Goal: Task Accomplishment & Management: Manage account settings

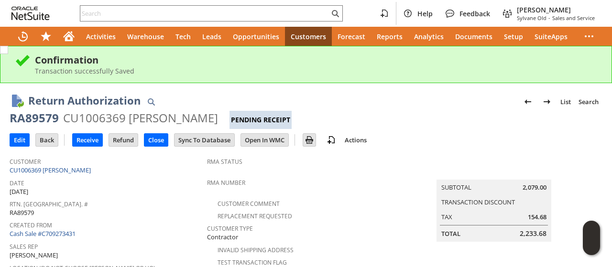
click at [42, 120] on div "RA89579" at bounding box center [34, 117] width 49 height 15
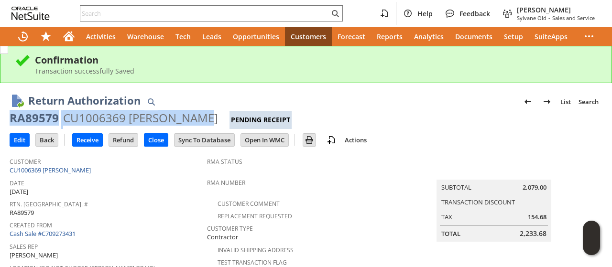
drag, startPoint x: 42, startPoint y: 120, endPoint x: 161, endPoint y: 117, distance: 119.1
click at [161, 117] on div "RA89579 CU1006369 [PERSON_NAME] Pending Receipt" at bounding box center [306, 119] width 593 height 19
copy div "RA89579 CU1006369 [PERSON_NAME]"
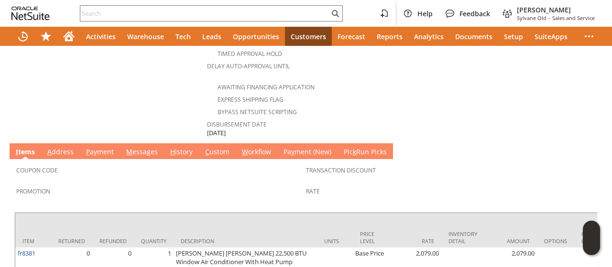
click at [61, 147] on link "A ddress" at bounding box center [60, 152] width 31 height 11
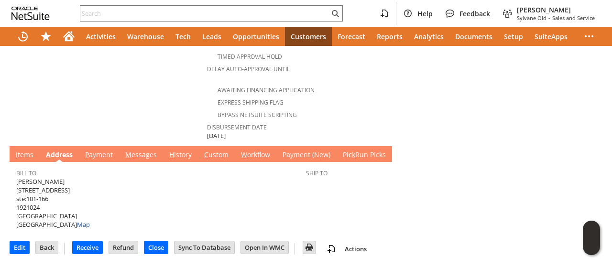
scroll to position [450, 0]
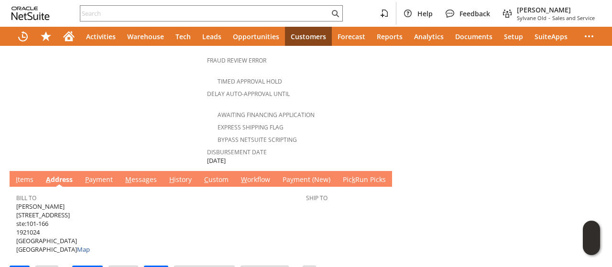
click at [23, 202] on span "[PERSON_NAME] [STREET_ADDRESS] Map" at bounding box center [53, 228] width 74 height 52
drag, startPoint x: 23, startPoint y: 190, endPoint x: 56, endPoint y: 192, distance: 33.0
click at [56, 202] on span "[PERSON_NAME] [STREET_ADDRESS] Map" at bounding box center [53, 228] width 74 height 52
copy span "[STREET_ADDRESS]"
click at [21, 202] on span "fred holland 3011 hwy 30 w ste:101-166 1921024 HUNTSVILLE TX 77340 United State…" at bounding box center [53, 228] width 74 height 52
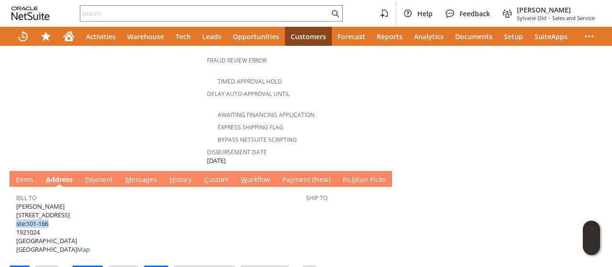
drag, startPoint x: 21, startPoint y: 199, endPoint x: 42, endPoint y: 200, distance: 21.1
click at [42, 202] on span "fred holland 3011 hwy 30 w ste:101-166 1921024 HUNTSVILLE TX 77340 United State…" at bounding box center [53, 228] width 74 height 52
copy span "ste:101-166"
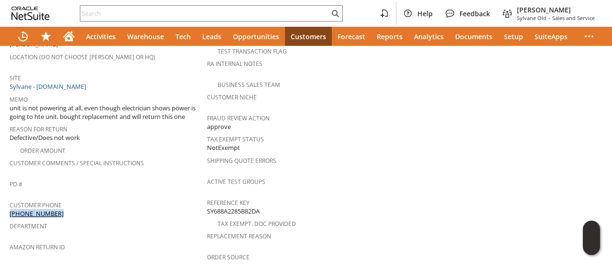
drag, startPoint x: 69, startPoint y: 193, endPoint x: 38, endPoint y: 201, distance: 31.7
click at [68, 202] on div "Customer Phone (936) 581-5356" at bounding box center [106, 208] width 193 height 20
copy div "[PHONE_NUMBER]"
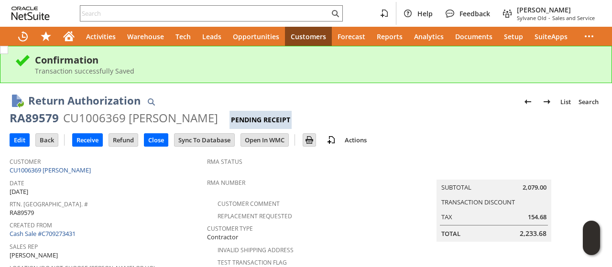
click at [23, 119] on div "RA89579" at bounding box center [34, 117] width 49 height 15
copy div "RA89579"
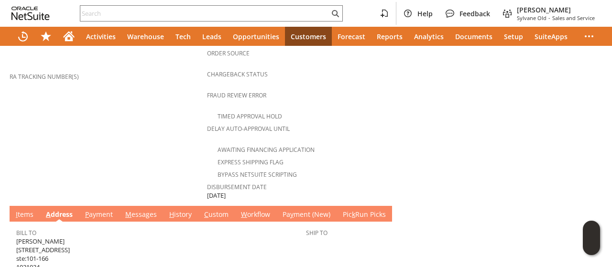
scroll to position [450, 0]
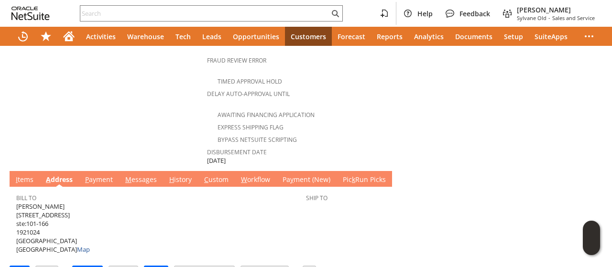
click at [134, 175] on link "M essages" at bounding box center [141, 180] width 36 height 11
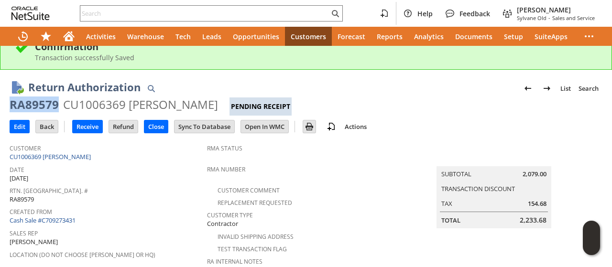
scroll to position [0, 0]
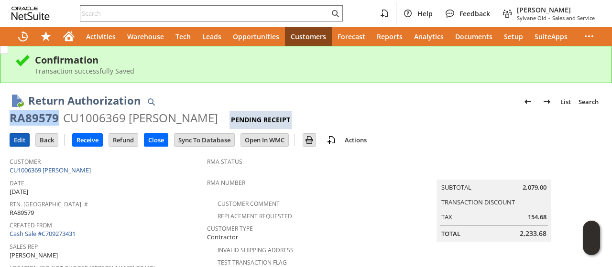
click at [13, 136] on input "Edit" at bounding box center [19, 140] width 19 height 12
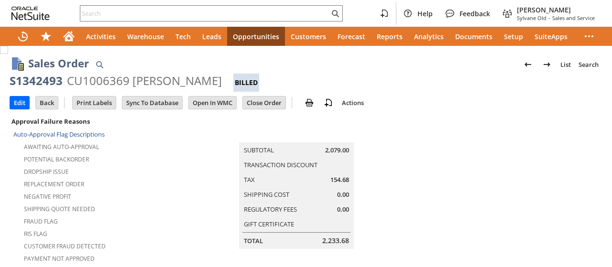
scroll to position [717, 0]
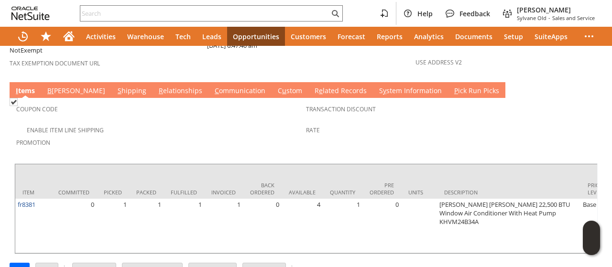
click at [115, 86] on link "S hipping" at bounding box center [131, 91] width 33 height 11
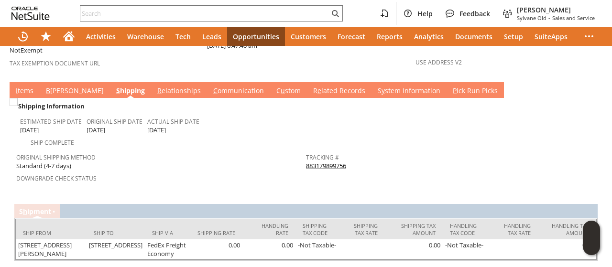
click at [53, 86] on link "B illing" at bounding box center [75, 91] width 63 height 11
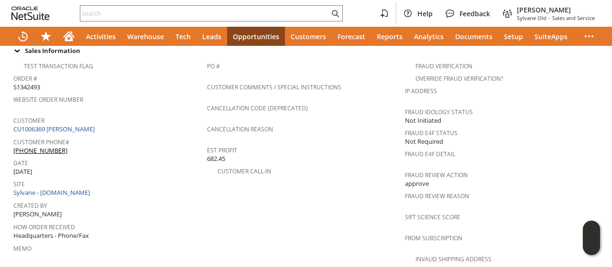
scroll to position [366, 0]
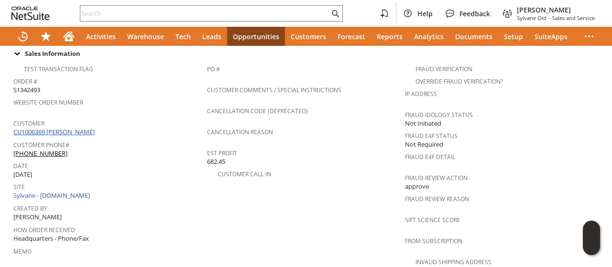
click at [70, 128] on link "CU1006369 [PERSON_NAME]" at bounding box center [55, 132] width 84 height 9
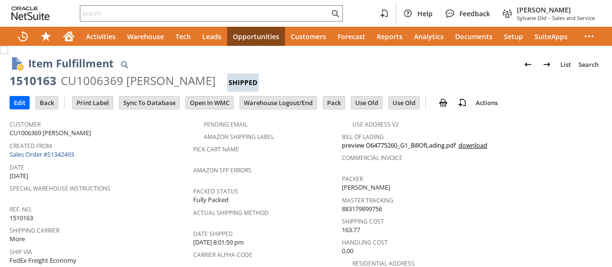
scroll to position [178, 0]
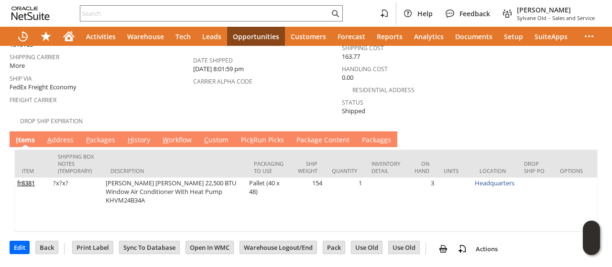
click at [104, 135] on link "P ackages" at bounding box center [101, 140] width 34 height 11
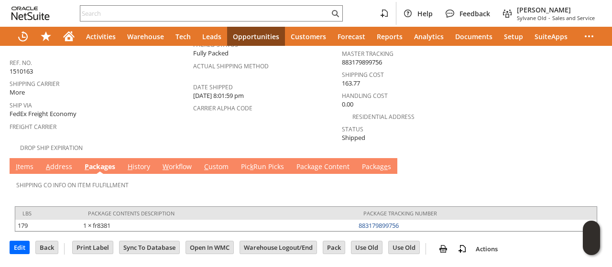
scroll to position [134, 0]
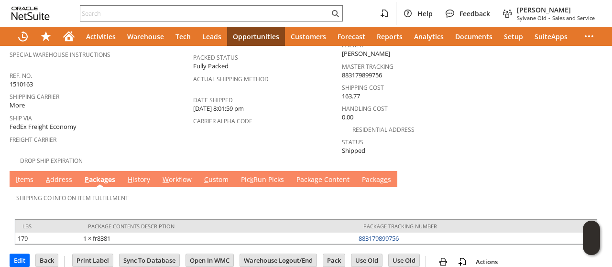
click at [178, 175] on link "W orkflow" at bounding box center [177, 180] width 34 height 11
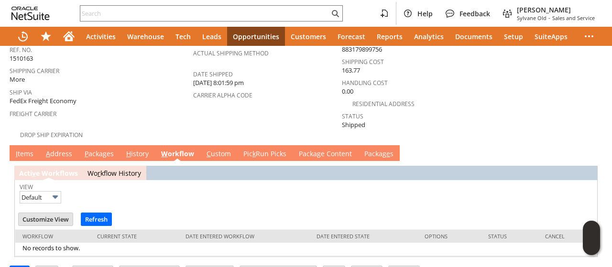
scroll to position [172, 0]
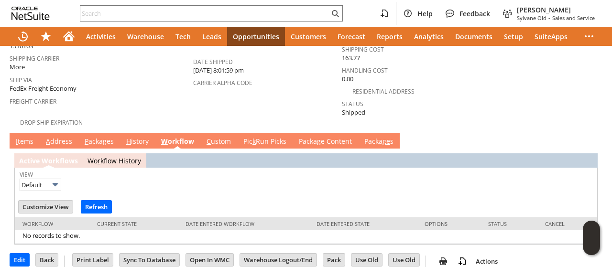
click at [146, 137] on link "H istory" at bounding box center [137, 142] width 27 height 11
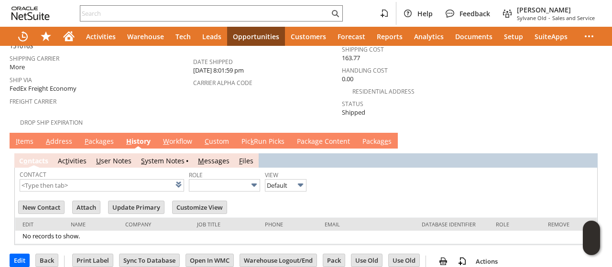
scroll to position [0, 0]
click at [64, 137] on link "A ddress" at bounding box center [59, 142] width 31 height 11
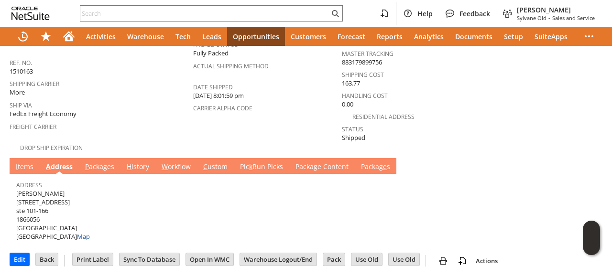
click at [100, 162] on link "P ackages" at bounding box center [100, 167] width 34 height 11
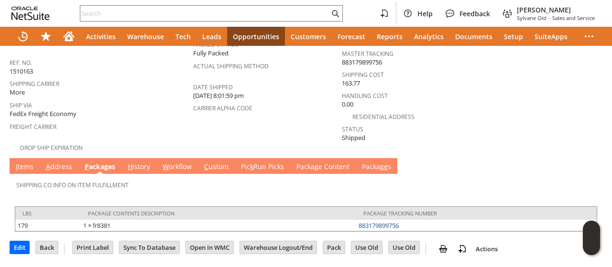
scroll to position [134, 0]
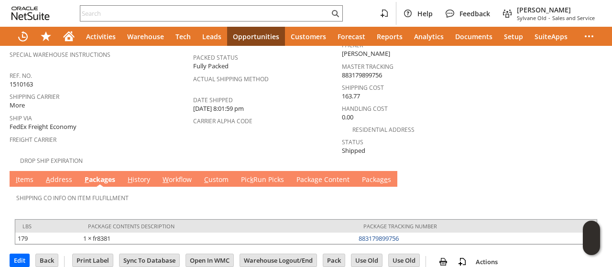
click at [330, 175] on link "Packa g e Content" at bounding box center [323, 180] width 58 height 11
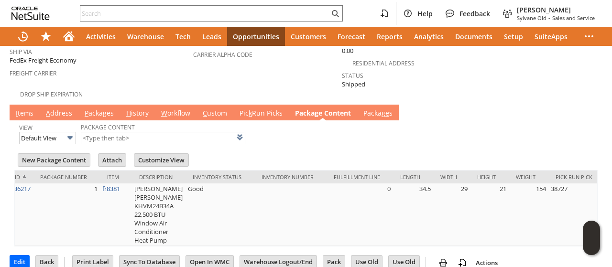
scroll to position [0, 0]
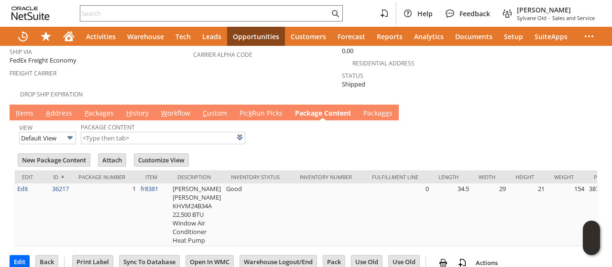
click at [372, 109] on link "Packag e s" at bounding box center [378, 114] width 34 height 11
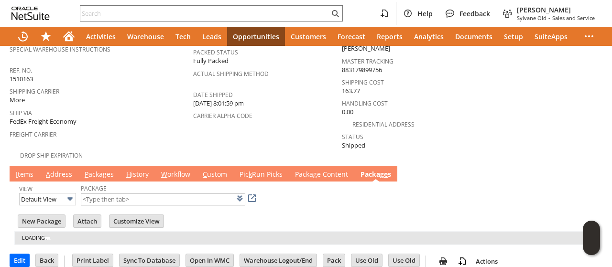
scroll to position [160, 0]
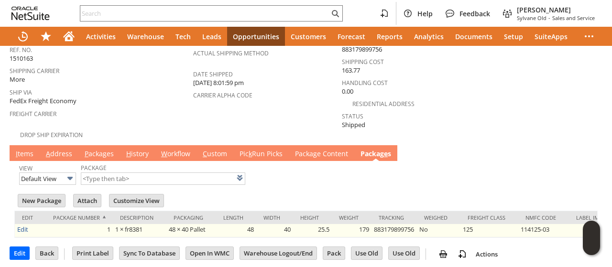
click at [532, 224] on td "114125-03" at bounding box center [543, 230] width 51 height 13
drag, startPoint x: 532, startPoint y: 218, endPoint x: 548, endPoint y: 219, distance: 16.3
click at [548, 224] on td "114125-03" at bounding box center [543, 230] width 51 height 13
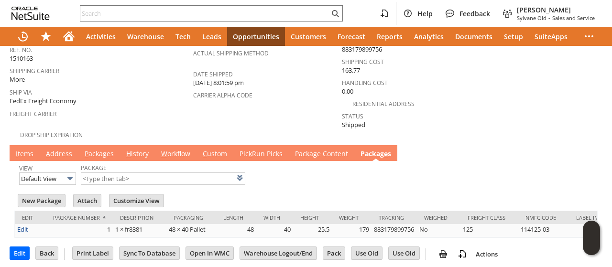
click at [564, 161] on div "View Default View Package List" at bounding box center [306, 173] width 574 height 25
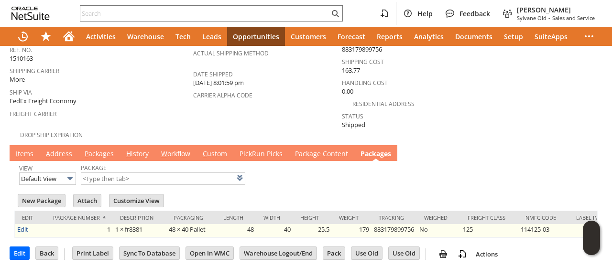
click at [537, 224] on td "114125-03" at bounding box center [543, 230] width 51 height 13
drag, startPoint x: 537, startPoint y: 218, endPoint x: 547, endPoint y: 218, distance: 10.0
click at [547, 224] on td "114125-03" at bounding box center [543, 230] width 51 height 13
copy td "114125-03"
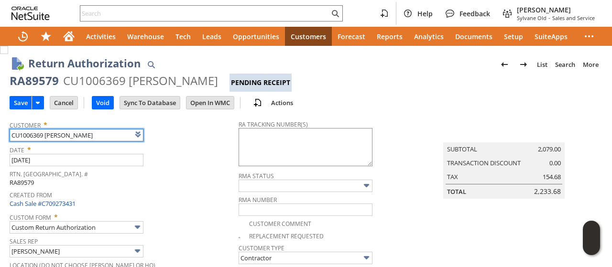
paste input "FedEx Freight Economy20250910NHU115009 09/11/2025 1 175 LBS 12:00 PM - 4:00 PM"
type input "CU1006369 [PERSON_NAME]"
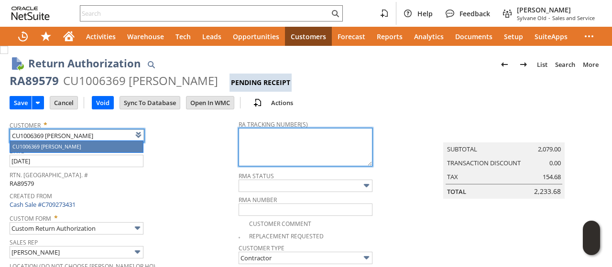
click at [263, 148] on textarea at bounding box center [306, 147] width 134 height 38
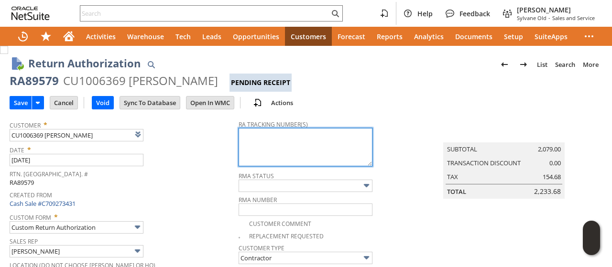
paste textarea "FedEx Freight Economy20250910NHU115009 09/11/2025 1 175 LBS 12:00 PM - 4:00 PM"
paste textarea "884260519670"
type textarea "FedEx Freight Economy20250910NHU115009 09/11/2025 1 175 LBS 12:00 PM - 4:00 PM …"
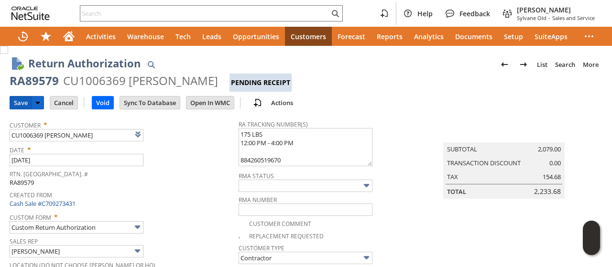
click at [23, 104] on input "Save" at bounding box center [21, 103] width 22 height 12
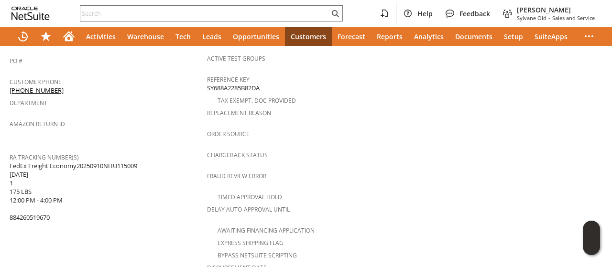
scroll to position [48, 0]
